Goal: Information Seeking & Learning: Learn about a topic

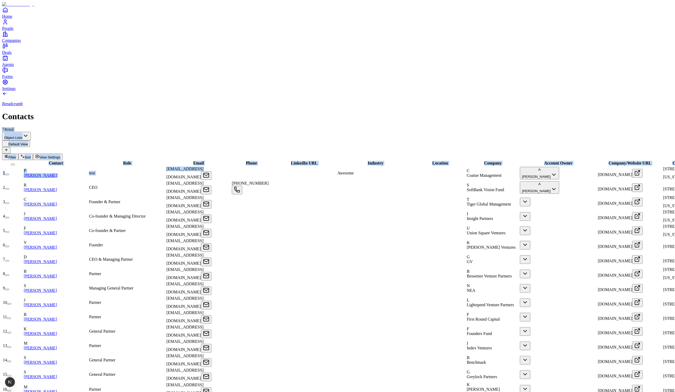
drag, startPoint x: 237, startPoint y: 22, endPoint x: 245, endPoint y: 75, distance: 53.9
click at [260, 91] on div "Breadcrumb Contacts 74 total" at bounding box center [337, 111] width 671 height 41
click at [520, 167] on button "A Akshay Guthal" at bounding box center [539, 173] width 39 height 13
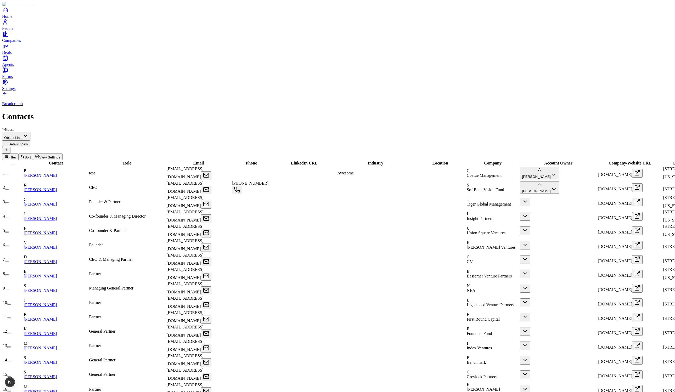
click at [520, 167] on button "A Akshay Guthal" at bounding box center [539, 173] width 39 height 13
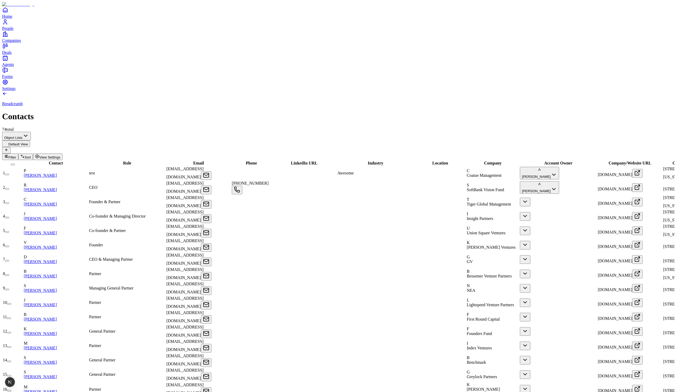
click at [467, 173] on span "Coatue Management" at bounding box center [484, 175] width 35 height 4
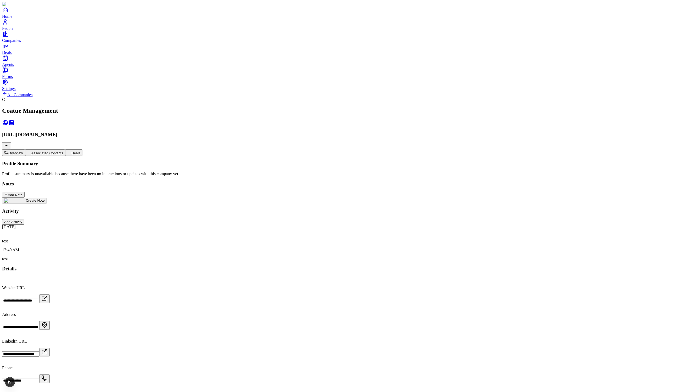
click at [139, 161] on div "Profile Summary Profile summary is unavailable because there have been no inter…" at bounding box center [337, 211] width 671 height 100
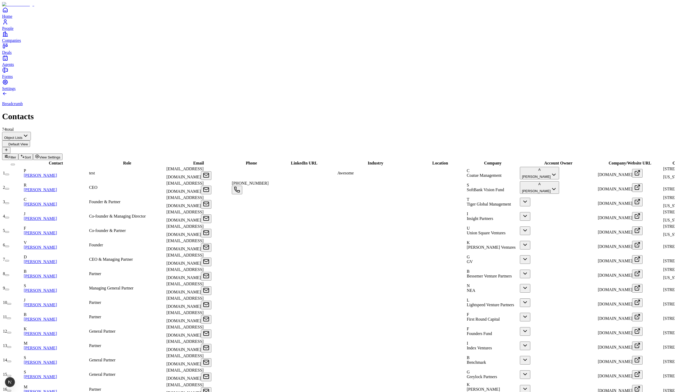
click at [218, 91] on div "Breadcrumb Contacts 74 total" at bounding box center [337, 111] width 671 height 41
click at [49, 216] on link "[PERSON_NAME]" at bounding box center [40, 218] width 33 height 4
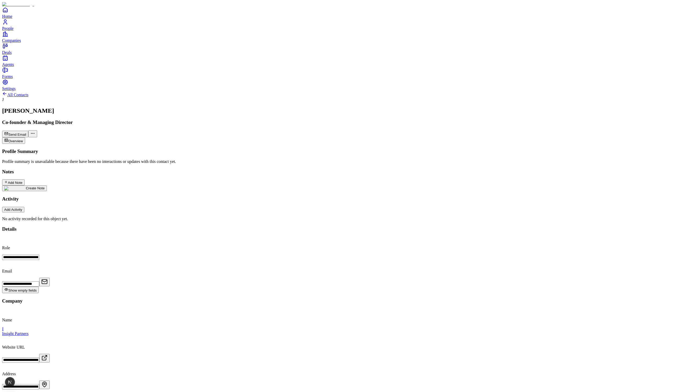
click at [212, 210] on div "Profile Summary Profile summary is unavailable because there have been no inter…" at bounding box center [337, 185] width 671 height 73
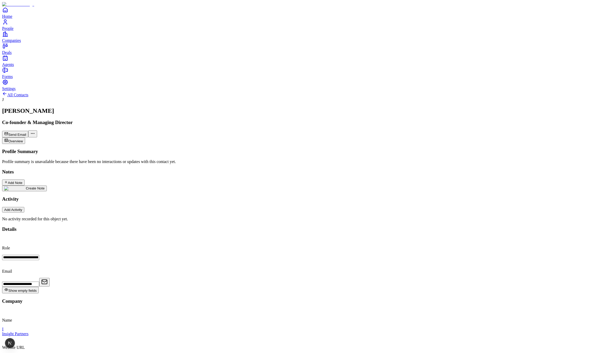
click at [200, 196] on div "Activity Add Activity No activity recorded for this object yet." at bounding box center [303, 208] width 603 height 25
click at [146, 217] on p "No activity recorded for this object yet." at bounding box center [303, 219] width 603 height 5
drag, startPoint x: 132, startPoint y: 245, endPoint x: 93, endPoint y: 100, distance: 150.1
click at [94, 149] on div "Profile Summary Profile summary is unavailable because there have been no inter…" at bounding box center [303, 185] width 603 height 73
click at [129, 221] on div "Profile Summary Profile summary is unavailable because there have been no inter…" at bounding box center [303, 185] width 603 height 73
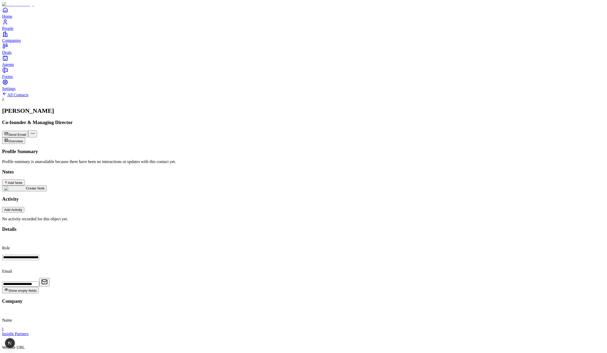
drag, startPoint x: 116, startPoint y: 141, endPoint x: 172, endPoint y: 223, distance: 99.6
click at [125, 169] on div "Profile Summary Profile summary is unavailable because there have been no inter…" at bounding box center [303, 185] width 603 height 73
click at [172, 221] on div "Profile Summary Profile summary is unavailable because there have been no inter…" at bounding box center [303, 185] width 603 height 73
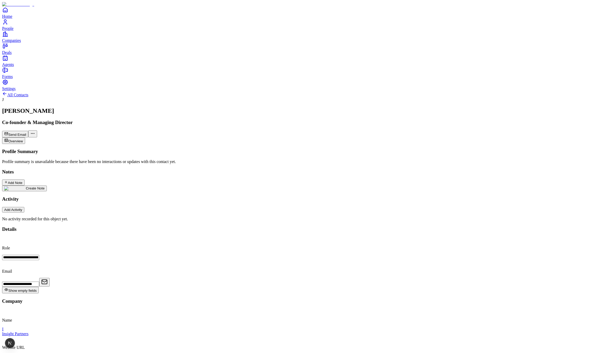
click at [14, 67] on link "Agents" at bounding box center [303, 61] width 603 height 12
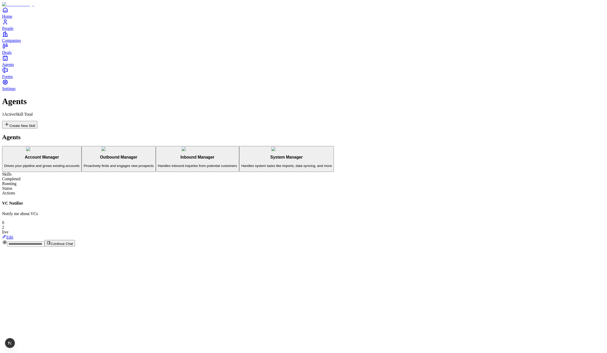
click at [122, 134] on div "Agents Account Manager Drives your pipeline and grows existing accounts Outboun…" at bounding box center [303, 153] width 603 height 38
click at [82, 146] on button "Account Manager Drives your pipeline and grows existing accounts" at bounding box center [42, 159] width 80 height 26
click at [115, 164] on p "Proactively finds and engages new prospects" at bounding box center [119, 166] width 70 height 4
click at [80, 155] on h3 "Account Manager" at bounding box center [41, 157] width 75 height 5
click at [116, 146] on button "Outbound Manager Proactively finds and engages new prospects" at bounding box center [119, 159] width 74 height 26
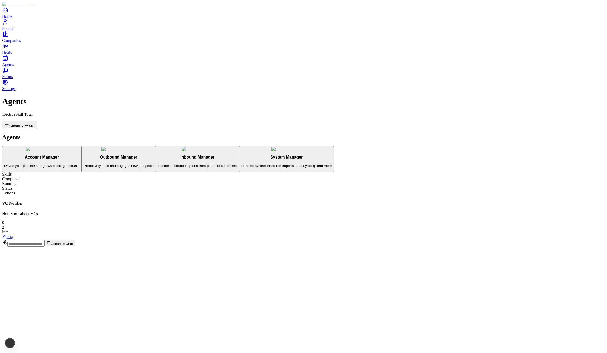
click at [82, 146] on button "Account Manager Drives your pipeline and grows existing accounts" at bounding box center [42, 159] width 80 height 26
click at [125, 147] on div "Outbound Manager Proactively finds and engages new prospects" at bounding box center [119, 157] width 70 height 21
click at [80, 155] on h3 "Account Manager" at bounding box center [41, 157] width 75 height 5
click at [120, 146] on div "Account Manager Drives your pipeline and grows existing accounts Outbound Manag…" at bounding box center [303, 159] width 603 height 26
click at [158, 164] on p "Handles inbound inquiries from potential customers" at bounding box center [197, 166] width 79 height 4
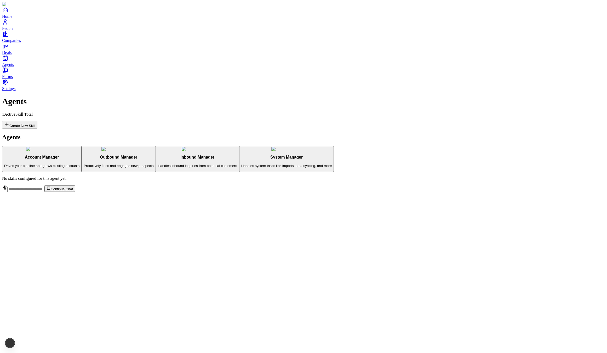
click at [241, 164] on p "Handles system tasks like imports, data syncing, and more" at bounding box center [286, 166] width 91 height 4
click at [158, 155] on h3 "Inbound Manager" at bounding box center [197, 157] width 79 height 5
click at [126, 147] on div "Outbound Manager Proactively finds and engages new prospects" at bounding box center [119, 157] width 70 height 21
click at [80, 155] on h3 "Account Manager" at bounding box center [41, 157] width 75 height 5
click at [128, 147] on div "Outbound Manager Proactively finds and engages new prospects" at bounding box center [119, 157] width 70 height 21
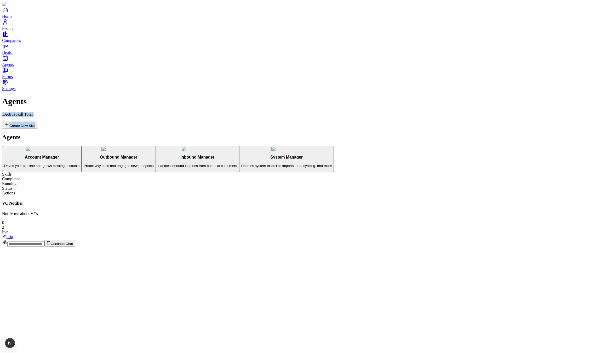
drag, startPoint x: 550, startPoint y: 19, endPoint x: 597, endPoint y: 38, distance: 50.3
click at [597, 97] on div "Agents 1 Active Skill Total Create New Skill Agents Account Manager Drives your…" at bounding box center [303, 168] width 603 height 143
click at [572, 172] on div "Skills Completed Running Status Actions VC Notifier Notify me about VCs 0 2 liv…" at bounding box center [303, 206] width 603 height 68
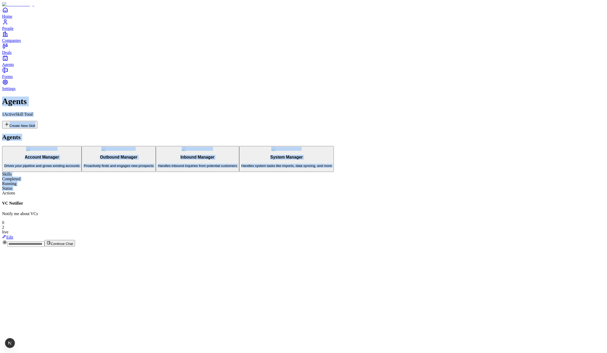
drag, startPoint x: 568, startPoint y: 41, endPoint x: 547, endPoint y: 12, distance: 36.0
click at [547, 97] on div "Agents 1 Active Skill Total Create New Skill Agents Account Manager Drives your…" at bounding box center [303, 168] width 603 height 143
click at [495, 112] on div "1 Active Skill Total Create New Skill" at bounding box center [303, 120] width 603 height 16
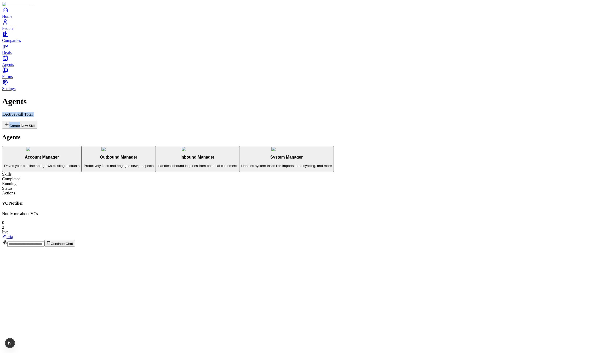
drag, startPoint x: 495, startPoint y: 22, endPoint x: 522, endPoint y: 18, distance: 27.8
click at [522, 97] on div "Agents 1 Active Skill Total Create New Skill Agents Account Manager Drives your…" at bounding box center [303, 168] width 603 height 143
click at [502, 112] on div "1 Active Skill Total Create New Skill" at bounding box center [303, 120] width 603 height 16
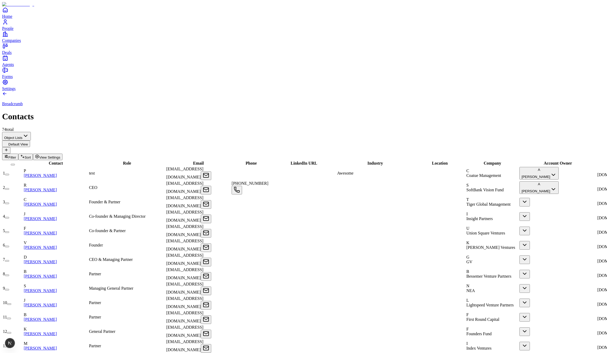
click at [60, 166] on td "P [PERSON_NAME]" at bounding box center [56, 173] width 65 height 14
click at [57, 173] on link "[PERSON_NAME]" at bounding box center [40, 175] width 33 height 4
click at [57, 216] on link "[PERSON_NAME]" at bounding box center [40, 218] width 33 height 4
click at [57, 259] on link "[PERSON_NAME]" at bounding box center [40, 261] width 33 height 4
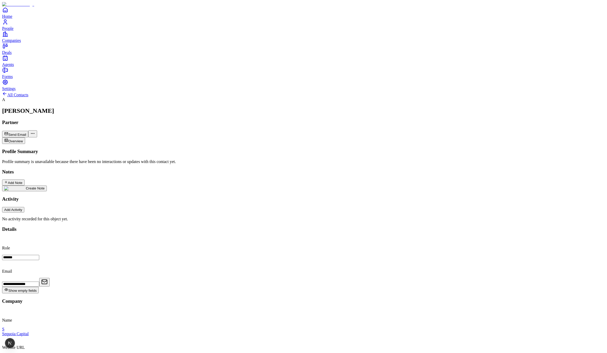
click at [486, 226] on div "**********" at bounding box center [303, 326] width 603 height 200
click at [39, 287] on button "Show empty fields" at bounding box center [20, 290] width 37 height 7
drag, startPoint x: 124, startPoint y: 133, endPoint x: 276, endPoint y: 257, distance: 196.2
click at [254, 221] on div "Profile Summary Profile summary is unavailable because there have been no inter…" at bounding box center [303, 185] width 603 height 73
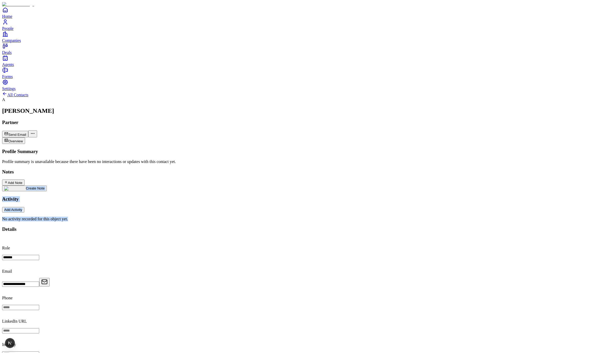
click at [286, 221] on div "Profile Summary Profile summary is unavailable because there have been no inter…" at bounding box center [303, 185] width 603 height 73
drag, startPoint x: 180, startPoint y: 186, endPoint x: 151, endPoint y: 132, distance: 61.8
click at [161, 149] on div "Profile Summary Profile summary is unavailable because there have been no inter…" at bounding box center [303, 185] width 603 height 73
click at [219, 221] on div "Profile Summary Profile summary is unavailable because there have been no inter…" at bounding box center [303, 185] width 603 height 73
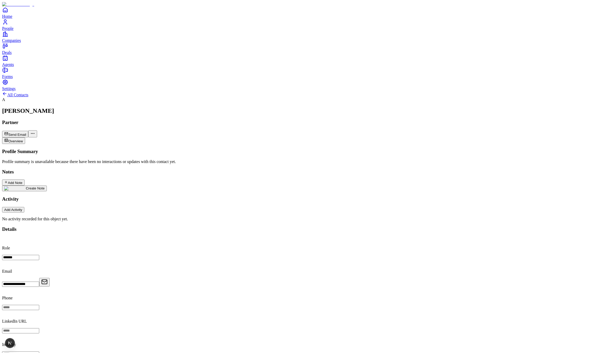
click at [320, 221] on div "Profile Summary Profile summary is unavailable because there have been no inter…" at bounding box center [303, 185] width 603 height 73
click at [39, 305] on input "tel" at bounding box center [20, 307] width 37 height 5
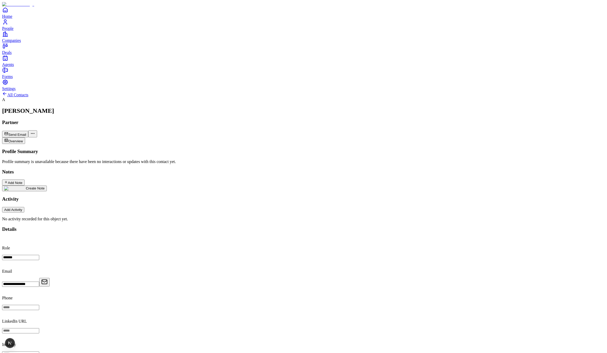
scroll to position [12, 0]
click at [523, 299] on html "**********" at bounding box center [303, 341] width 607 height 683
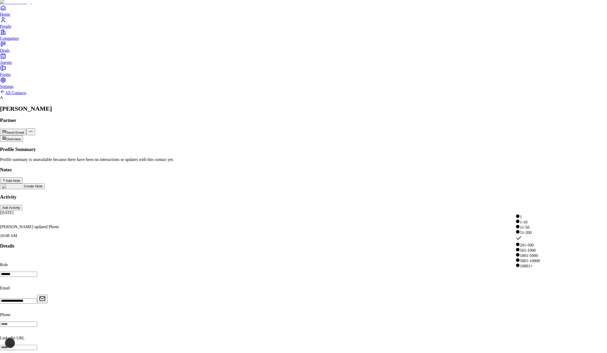
click at [343, 293] on html "**********" at bounding box center [303, 350] width 607 height 700
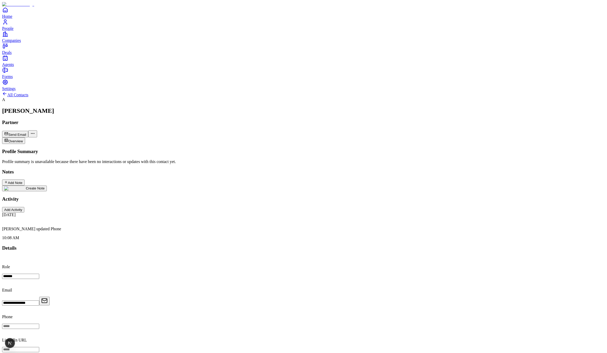
click at [385, 240] on div "Profile Summary Profile summary is unavailable because there have been no inter…" at bounding box center [303, 195] width 603 height 92
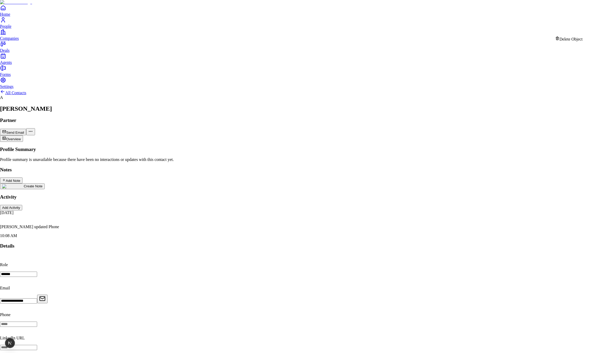
click at [586, 27] on html "**********" at bounding box center [303, 350] width 607 height 700
click at [179, 52] on html "**********" at bounding box center [303, 350] width 607 height 700
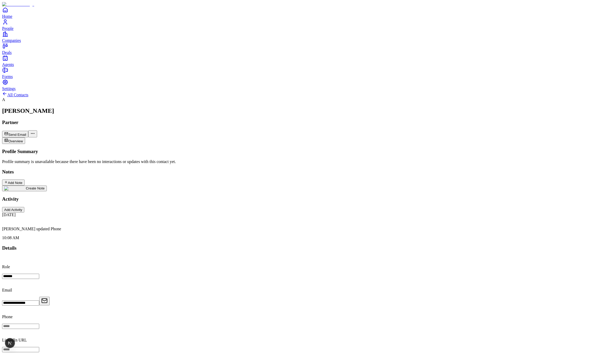
scroll to position [3, 0]
drag, startPoint x: 132, startPoint y: 279, endPoint x: 139, endPoint y: 278, distance: 7.3
click at [132, 240] on div "Profile Summary Profile summary is unavailable because there have been no inter…" at bounding box center [303, 195] width 603 height 92
drag, startPoint x: 218, startPoint y: 185, endPoint x: 205, endPoint y: 200, distance: 20.0
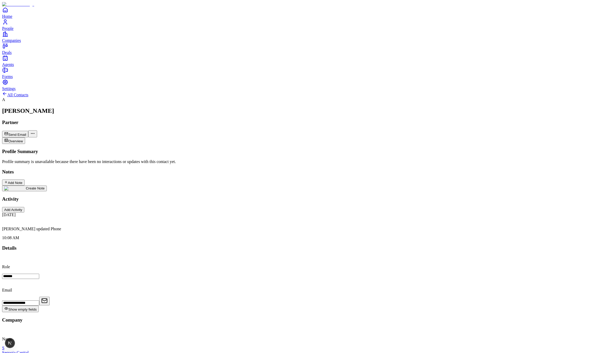
click at [218, 185] on div "Profile Summary Profile summary is unavailable because there have been no inter…" at bounding box center [303, 195] width 603 height 92
drag, startPoint x: 191, startPoint y: 211, endPoint x: 127, endPoint y: 120, distance: 111.3
click at [127, 149] on div "Profile Summary Profile summary is unavailable because there have been no inter…" at bounding box center [303, 195] width 603 height 92
click at [178, 235] on div "Profile Summary Profile summary is unavailable because there have been no inter…" at bounding box center [303, 195] width 603 height 92
drag, startPoint x: 168, startPoint y: 206, endPoint x: 123, endPoint y: 142, distance: 78.2
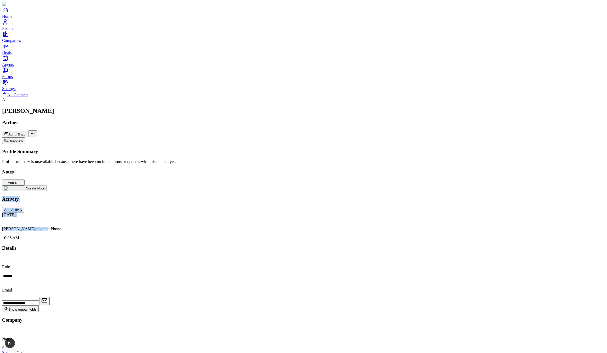
click at [123, 149] on div "Profile Summary Profile summary is unavailable because there have been no inter…" at bounding box center [303, 195] width 603 height 92
click at [208, 227] on div "Profile Summary Profile summary is unavailable because there have been no inter…" at bounding box center [303, 195] width 603 height 92
click at [39, 305] on button "Show empty fields" at bounding box center [20, 308] width 37 height 7
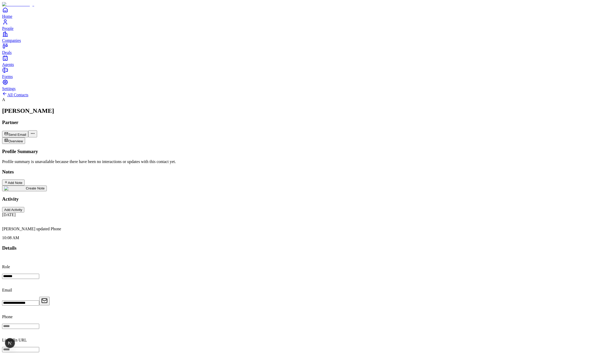
click at [549, 160] on html "**********" at bounding box center [303, 284] width 607 height 569
click at [274, 238] on html "**********" at bounding box center [303, 284] width 607 height 569
